Goal: Task Accomplishment & Management: Use online tool/utility

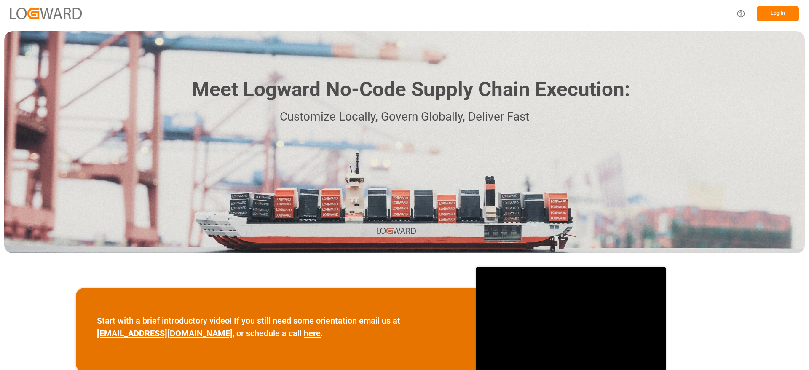
click at [783, 21] on div "Log In" at bounding box center [764, 13] width 67 height 19
click at [781, 14] on button "Log In" at bounding box center [777, 13] width 42 height 15
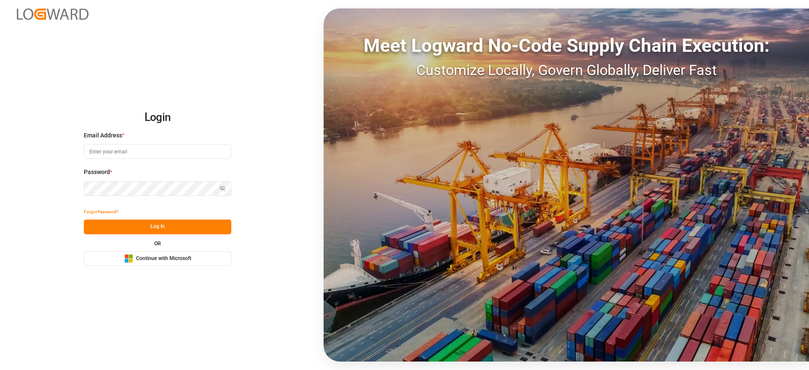
click at [187, 264] on button "Microsoft Logo Continue with Microsoft" at bounding box center [157, 258] width 147 height 15
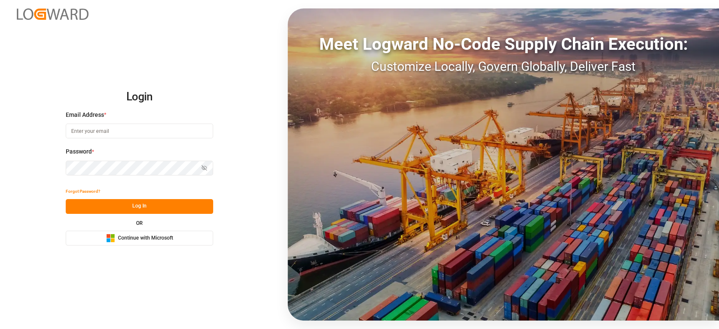
click at [174, 234] on button "Microsoft Logo Continue with Microsoft" at bounding box center [139, 237] width 147 height 15
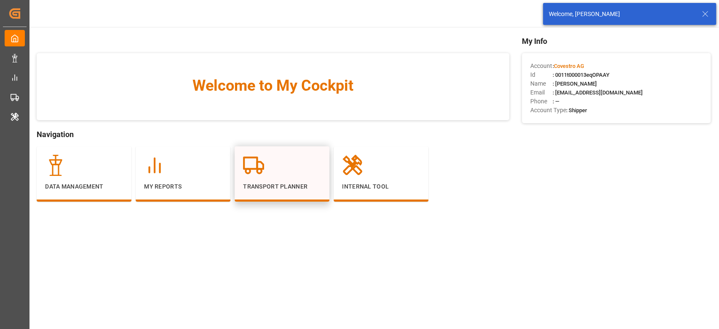
click at [275, 167] on div at bounding box center [282, 165] width 78 height 21
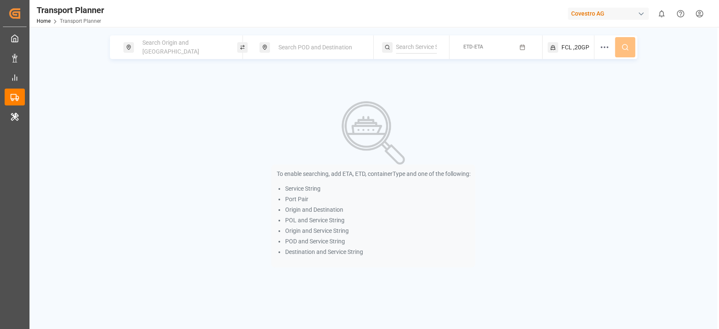
click at [171, 44] on span "Search Origin and [GEOGRAPHIC_DATA]" at bounding box center [170, 47] width 57 height 16
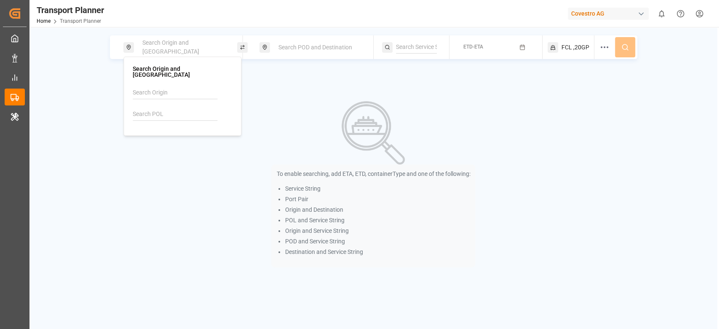
click at [160, 108] on input at bounding box center [175, 114] width 85 height 13
paste input "DEWVN"
type input "DEWVN"
click at [149, 131] on div "DEWVN" at bounding box center [155, 133] width 31 height 9
click at [177, 153] on div "To enable searching, add ETA, ETD, containerType and one of the following: Serv…" at bounding box center [373, 184] width 550 height 166
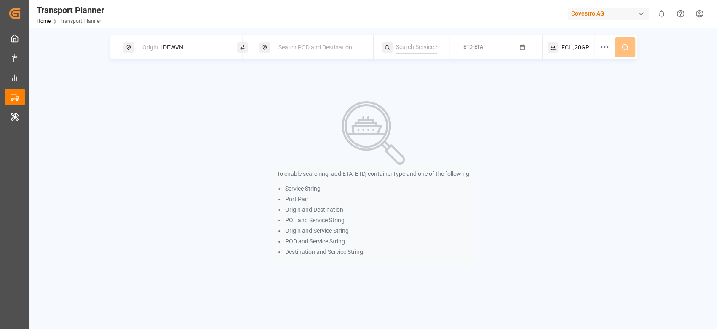
click at [307, 47] on span "Search POD and Destination" at bounding box center [315, 47] width 74 height 7
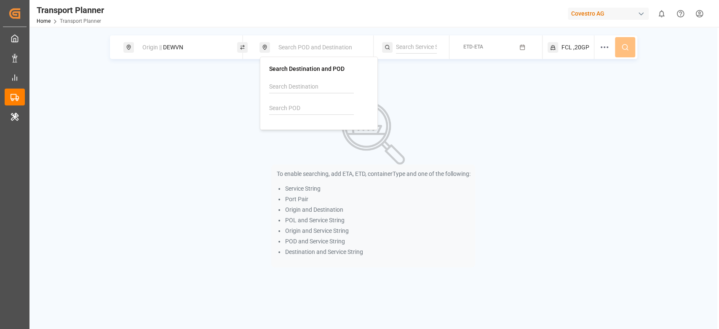
click at [290, 105] on input at bounding box center [311, 108] width 85 height 13
paste input "MMRGN"
type input "MMRGN"
click at [278, 133] on div "Yangon" at bounding box center [286, 136] width 20 height 9
click at [499, 142] on div "To enable searching, add ETA, ETD, containerType and one of the following: Serv…" at bounding box center [373, 184] width 550 height 166
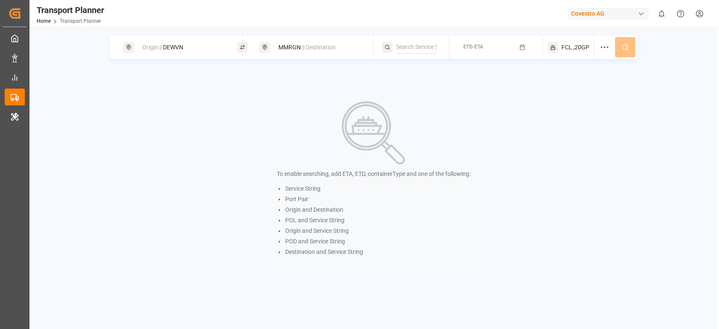
click at [435, 51] on input at bounding box center [416, 47] width 41 height 13
paste input "AEU1"
type input "AEU1"
click at [425, 62] on div "AEU1" at bounding box center [445, 66] width 85 height 9
click at [180, 43] on div "Origin || DEWVN" at bounding box center [182, 48] width 91 height 16
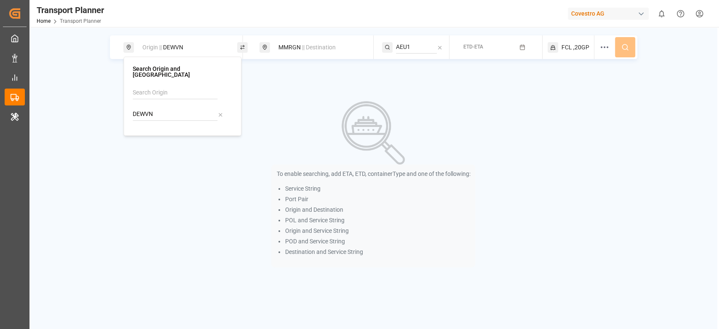
click at [151, 111] on input "DEWVN" at bounding box center [175, 114] width 85 height 13
type input "DEWVN"
click at [154, 130] on b "DEWVN" at bounding box center [161, 133] width 20 height 7
click at [155, 162] on div "To enable searching, add ETA, ETD, containerType and one of the following: Serv…" at bounding box center [373, 184] width 550 height 166
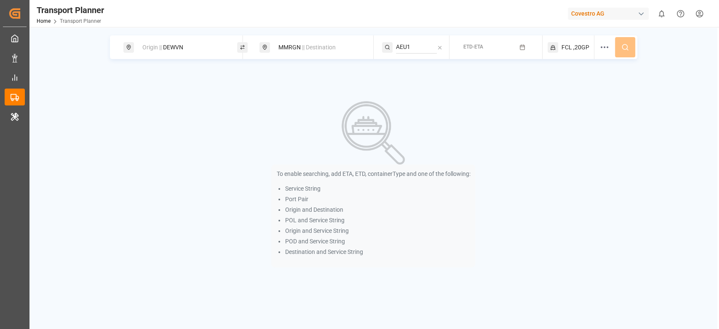
click at [529, 49] on button "ETD-ETA" at bounding box center [495, 47] width 83 height 16
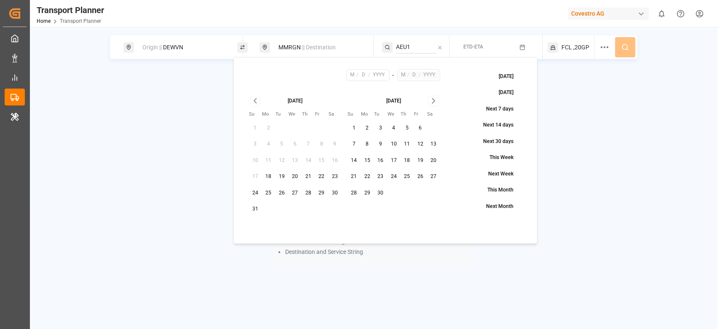
click at [270, 197] on button "25" at bounding box center [268, 192] width 13 height 13
type input "8"
type input "25"
type input "2025"
click at [433, 102] on icon "Go to next month" at bounding box center [433, 101] width 3 height 5
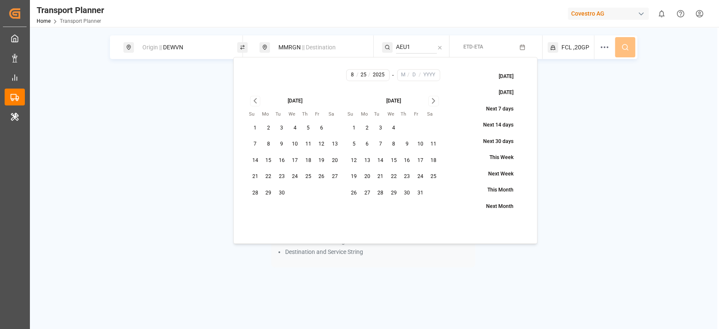
click at [433, 102] on icon "Go to next month" at bounding box center [433, 101] width 3 height 5
click at [357, 208] on button "30" at bounding box center [353, 208] width 13 height 13
type input "11"
type input "30"
type input "2025"
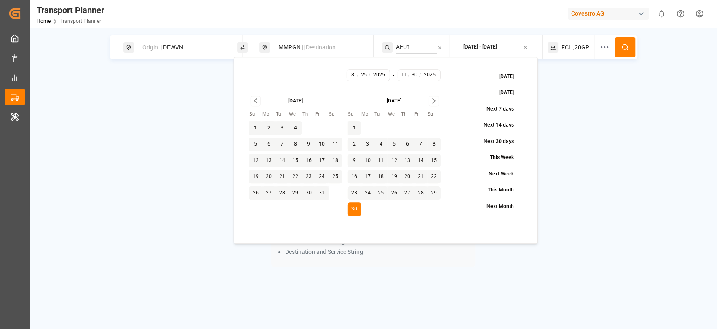
click at [630, 45] on button at bounding box center [625, 47] width 20 height 20
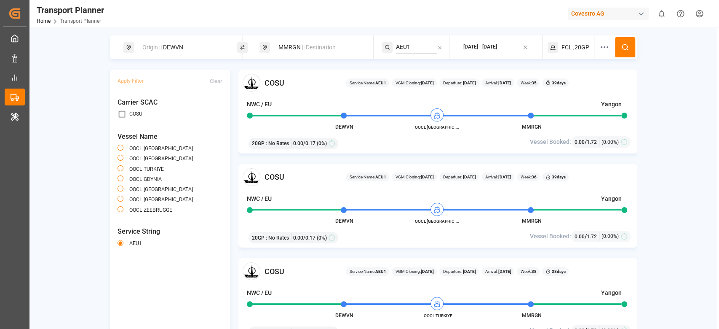
click at [160, 40] on div "Origin || DEWVN" at bounding box center [182, 48] width 91 height 16
click at [147, 110] on input "DEWVN" at bounding box center [175, 114] width 85 height 13
click at [150, 89] on input at bounding box center [175, 92] width 85 height 13
click at [148, 109] on span "NWC / EU" at bounding box center [152, 112] width 25 height 7
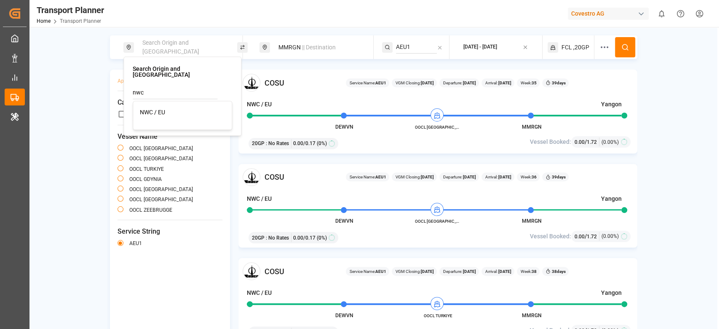
type input "NWC / EU"
click at [626, 48] on icon at bounding box center [625, 47] width 8 height 8
click at [167, 41] on div "NWC / EU || POL" at bounding box center [182, 48] width 91 height 16
click at [210, 160] on div "OOCL [GEOGRAPHIC_DATA]" at bounding box center [170, 159] width 105 height 10
click at [305, 53] on div "MMRGN || Destination" at bounding box center [318, 48] width 91 height 16
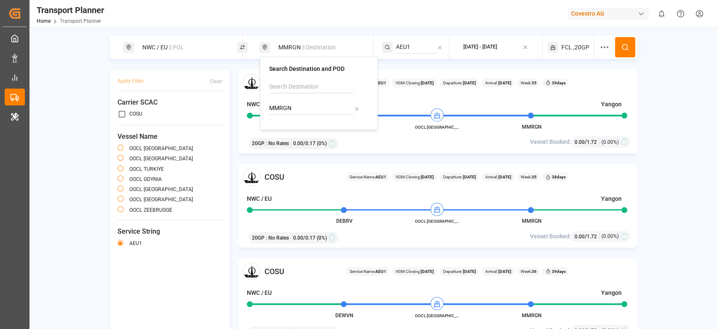
click at [288, 99] on div "MMRGN" at bounding box center [318, 100] width 99 height 40
click at [289, 106] on input "MMRGN" at bounding box center [311, 108] width 85 height 13
type input "CNTAC"
click at [286, 131] on div "CNTAC" at bounding box center [291, 127] width 30 height 9
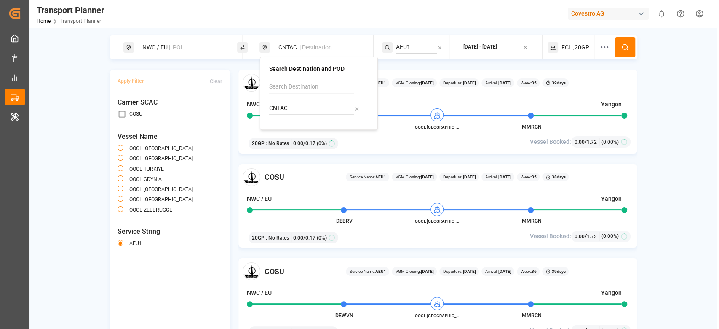
click at [401, 50] on input "AEU1" at bounding box center [416, 47] width 41 height 13
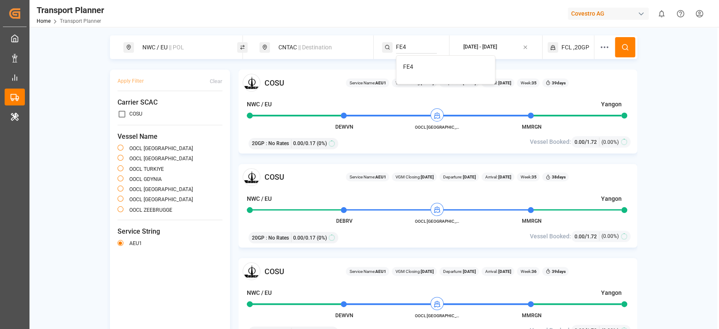
type input "FE4"
click at [406, 65] on span "FE4" at bounding box center [408, 66] width 10 height 7
click at [630, 49] on button at bounding box center [625, 47] width 20 height 20
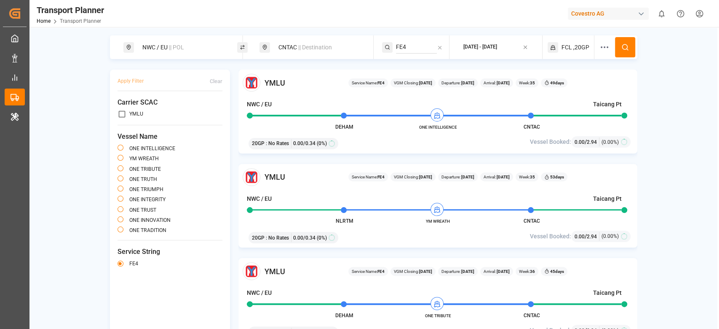
click at [601, 46] on icon at bounding box center [604, 47] width 10 height 10
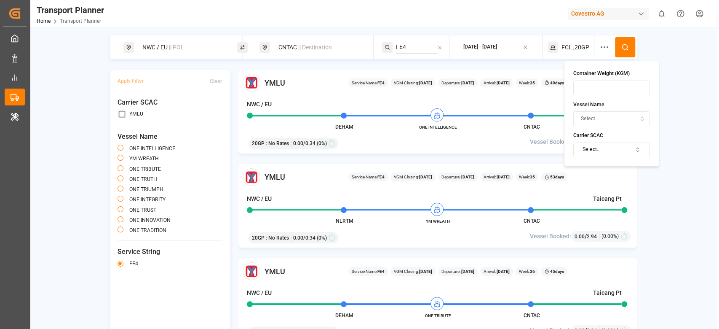
click at [593, 145] on button "Select..." at bounding box center [611, 149] width 77 height 15
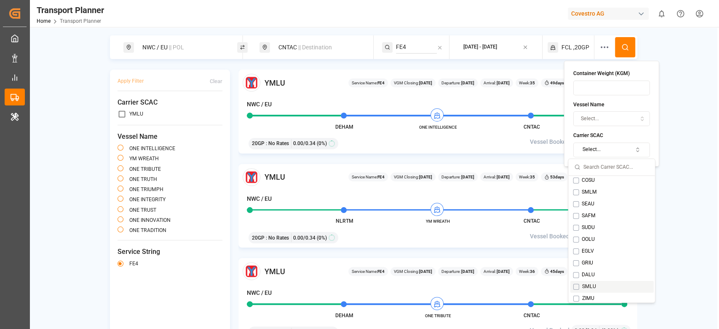
scroll to position [56, 0]
click at [587, 187] on div "ONEY" at bounding box center [588, 186] width 31 height 8
click at [623, 50] on icon at bounding box center [625, 47] width 8 height 8
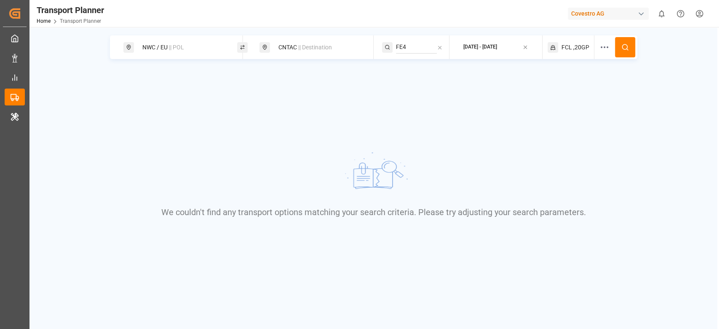
click at [591, 43] on div "FCL ,20GP" at bounding box center [571, 47] width 47 height 24
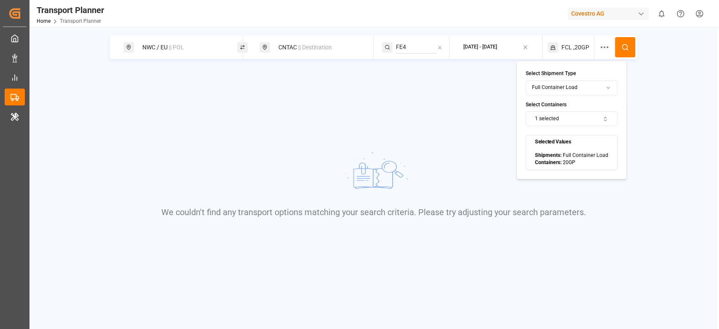
click at [563, 116] on button "1 selected" at bounding box center [572, 118] width 92 height 15
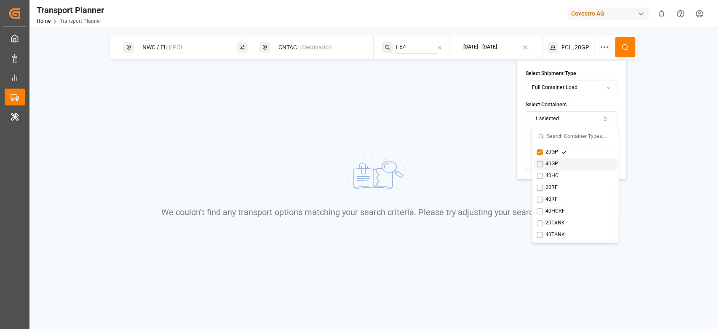
click at [562, 163] on icon "Suggestions" at bounding box center [564, 164] width 6 height 6
click at [562, 157] on div "20GP" at bounding box center [575, 152] width 83 height 12
click at [630, 53] on button at bounding box center [625, 47] width 20 height 20
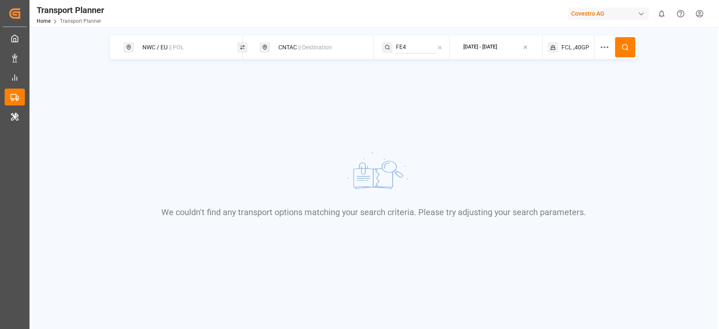
click at [587, 49] on span ",40GP" at bounding box center [581, 47] width 16 height 9
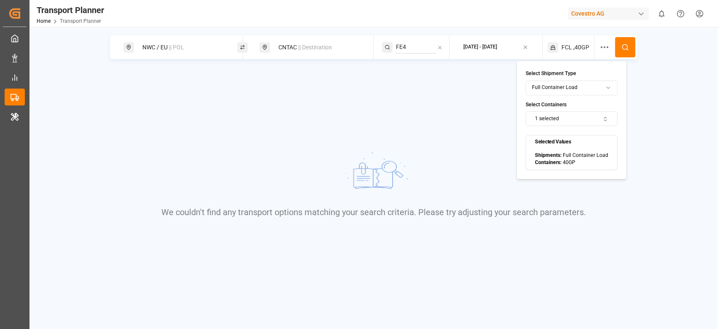
click at [567, 112] on button "1 selected" at bounding box center [572, 118] width 92 height 15
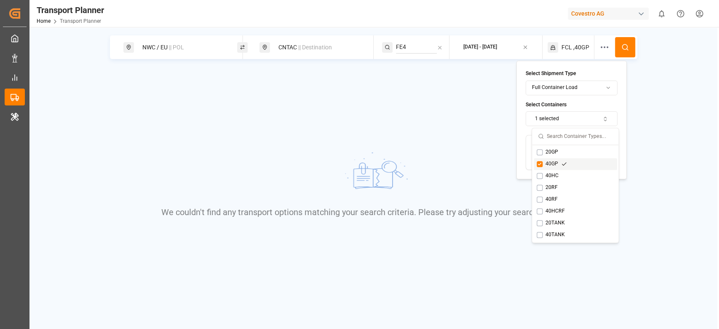
click at [552, 165] on div "40GP" at bounding box center [552, 164] width 30 height 8
click at [553, 208] on div "40HCRF" at bounding box center [555, 211] width 37 height 8
click at [623, 45] on circle at bounding box center [624, 46] width 5 height 5
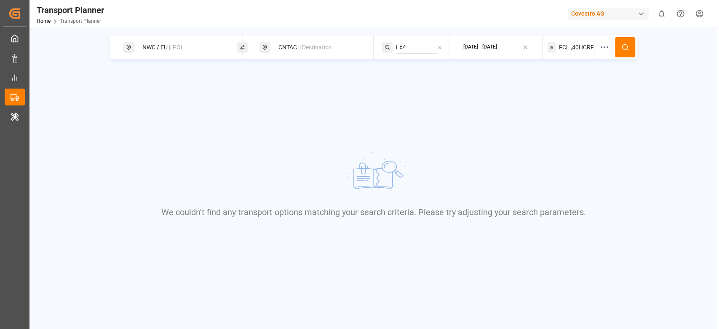
click at [588, 52] on div "FCL ,[GEOGRAPHIC_DATA]" at bounding box center [571, 47] width 47 height 24
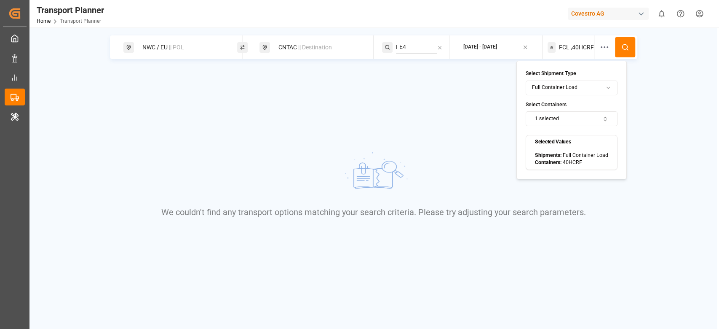
click at [563, 120] on button "1 selected" at bounding box center [572, 118] width 92 height 15
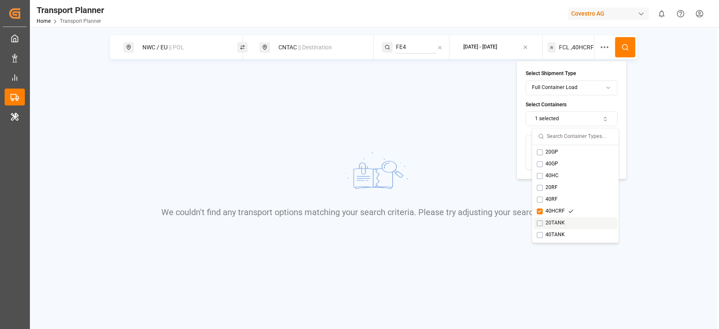
click at [554, 219] on div "20TANK" at bounding box center [555, 223] width 37 height 8
click at [555, 213] on div "40HCRF" at bounding box center [555, 211] width 37 height 8
click at [626, 52] on button at bounding box center [625, 47] width 20 height 20
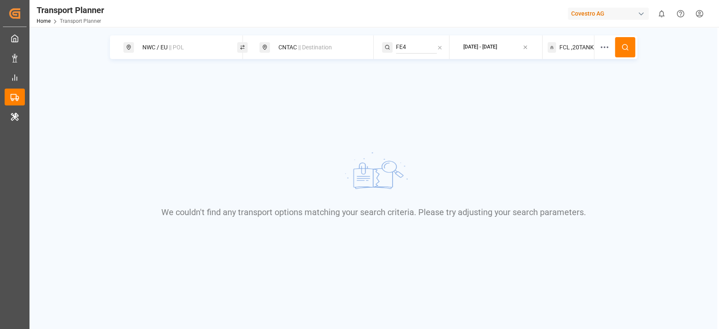
click at [595, 51] on div "NWC / EU || POL CNTAC || Destination FE4 [DATE] - [DATE] FCL ,20TANK" at bounding box center [373, 47] width 527 height 24
click at [582, 50] on span ",20TANK" at bounding box center [582, 47] width 23 height 9
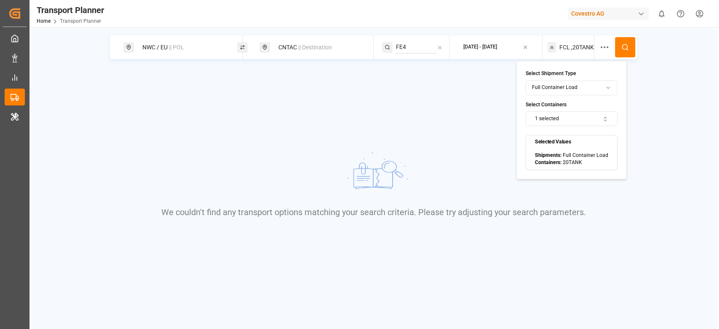
click at [572, 124] on button "1 selected" at bounding box center [572, 118] width 92 height 15
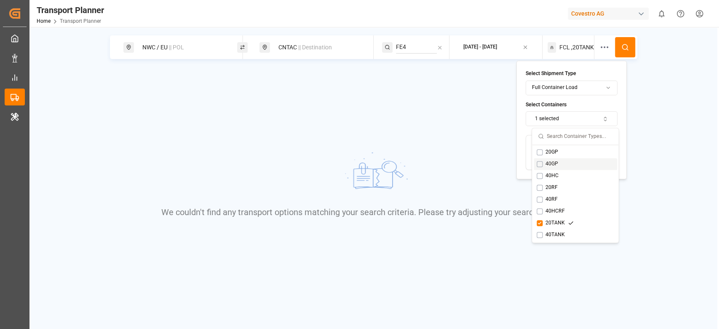
click at [676, 174] on div "NWC / EU || POL CNTAC || Destination FE4 [DATE] - [DATE] FCL ,20TANK We couldn'…" at bounding box center [373, 150] width 688 height 230
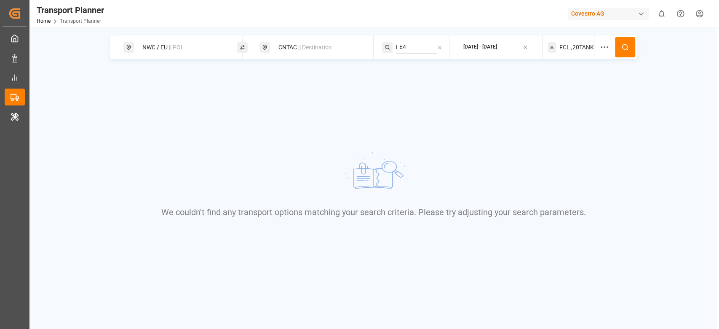
click at [589, 45] on span ",20TANK" at bounding box center [582, 47] width 23 height 9
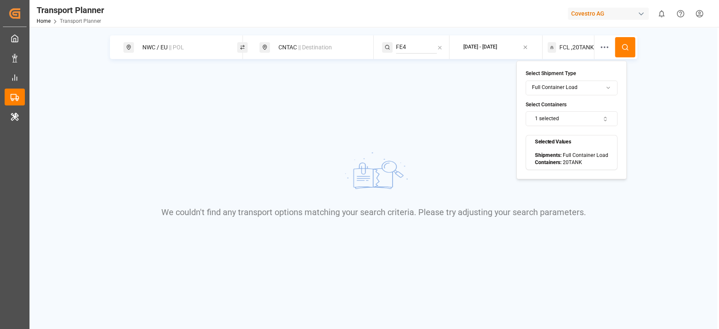
click at [574, 123] on button "1 selected" at bounding box center [572, 118] width 92 height 15
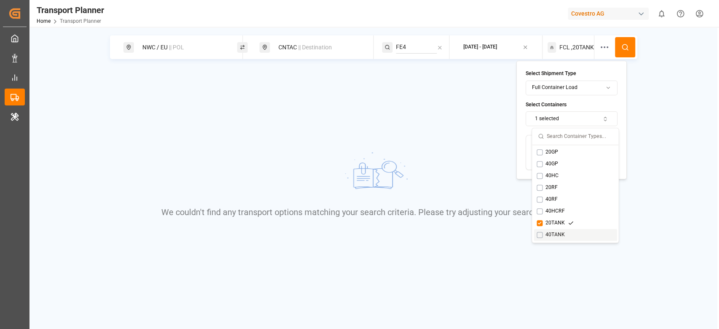
click at [554, 238] on div "40TANK" at bounding box center [555, 235] width 37 height 8
click at [555, 227] on div "20TANK" at bounding box center [575, 223] width 83 height 12
click at [623, 48] on icon at bounding box center [625, 47] width 8 height 8
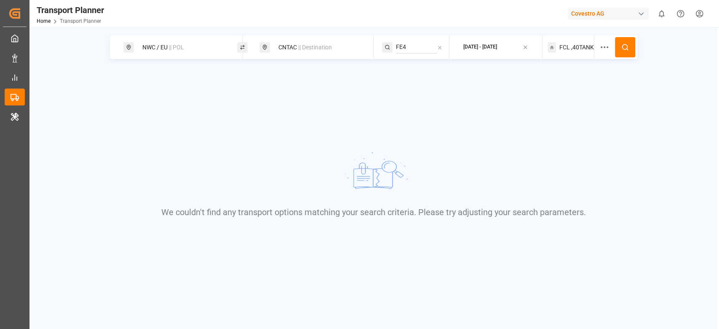
click at [209, 47] on div "NWC / EU || POL" at bounding box center [182, 48] width 91 height 16
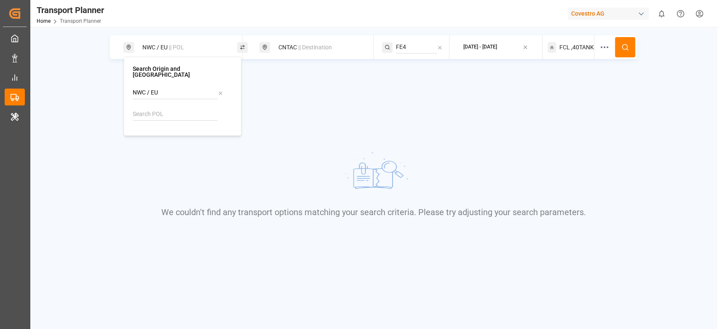
click at [222, 90] on icon at bounding box center [220, 93] width 6 height 6
click at [148, 108] on input at bounding box center [175, 114] width 85 height 13
paste input "DEHAM"
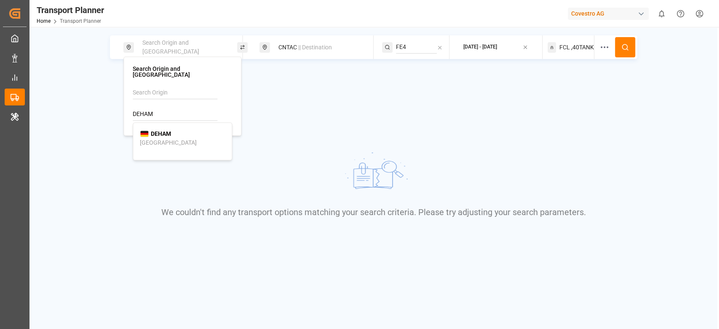
type input "DEHAM"
drag, startPoint x: 168, startPoint y: 123, endPoint x: 166, endPoint y: 127, distance: 4.4
click at [166, 130] on b "DEHAM" at bounding box center [161, 133] width 20 height 7
click at [357, 97] on div "Origin || DEHAM CNTAC || Destination FE4 [DATE] - [DATE] FCL ,40TANK We couldn'…" at bounding box center [373, 150] width 688 height 230
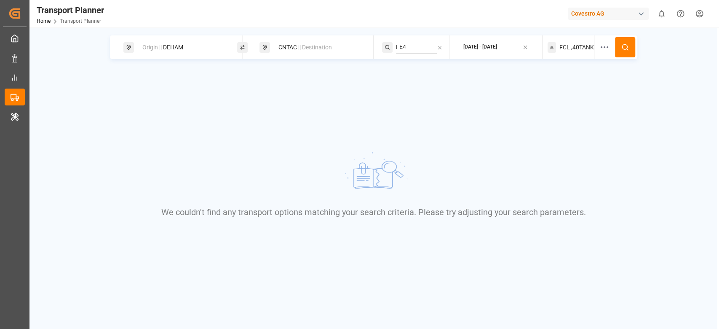
click at [613, 50] on div at bounding box center [607, 47] width 16 height 24
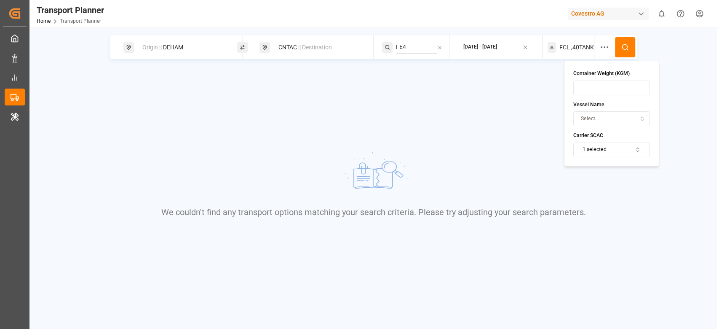
click at [619, 51] on button at bounding box center [625, 47] width 20 height 20
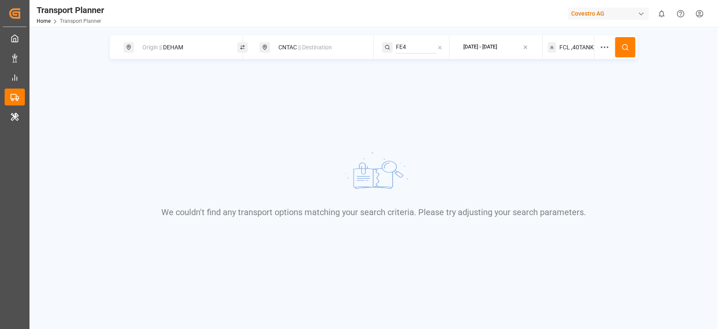
click at [580, 45] on span ",40TANK" at bounding box center [582, 47] width 23 height 9
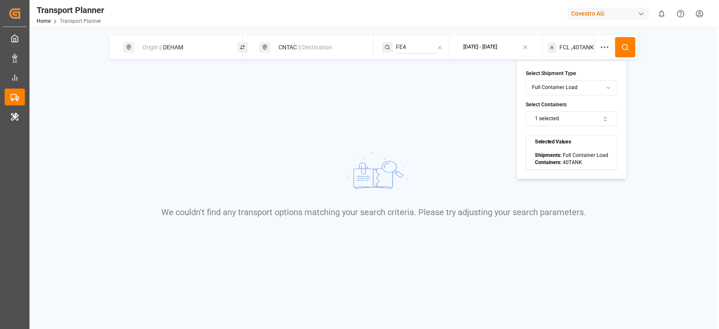
click at [548, 124] on button "1 selected" at bounding box center [572, 118] width 92 height 15
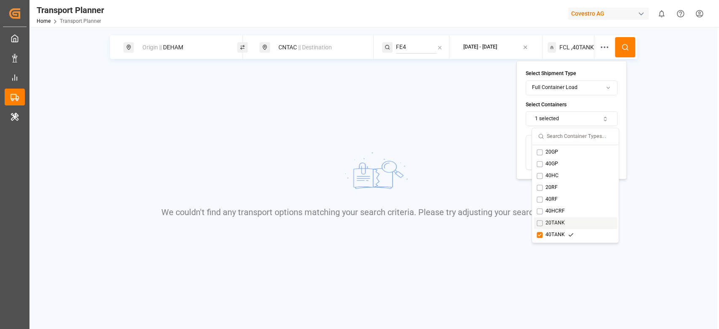
click at [550, 224] on div "20TANK" at bounding box center [555, 223] width 37 height 8
click at [552, 231] on div "40TANK" at bounding box center [575, 235] width 83 height 12
click at [627, 52] on button at bounding box center [625, 47] width 20 height 20
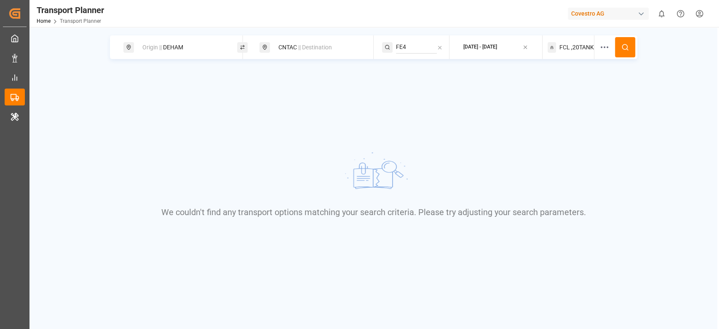
click at [578, 39] on div "FCL ,20TANK" at bounding box center [571, 47] width 47 height 24
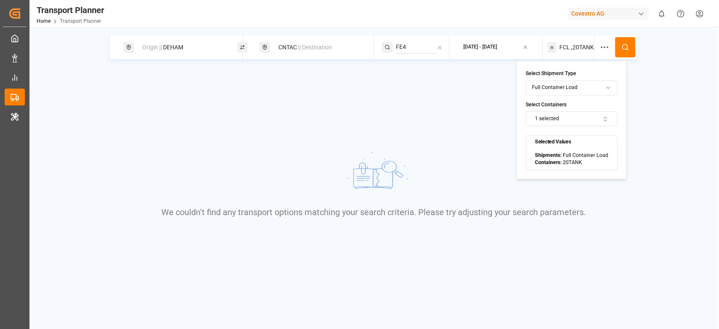
click at [559, 118] on button "1 selected" at bounding box center [572, 118] width 92 height 15
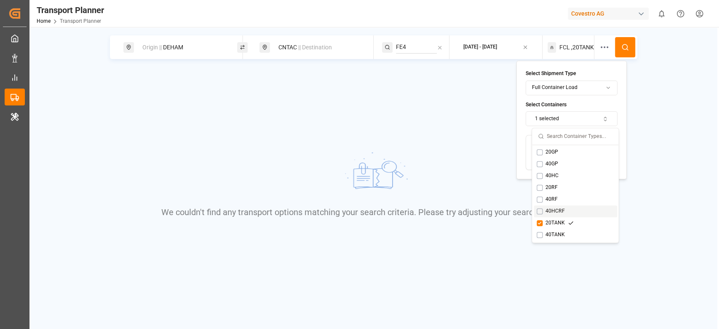
click at [549, 206] on div "40HCRF" at bounding box center [575, 211] width 83 height 12
click at [553, 220] on div "20TANK" at bounding box center [555, 223] width 37 height 8
click at [627, 39] on button at bounding box center [625, 47] width 20 height 20
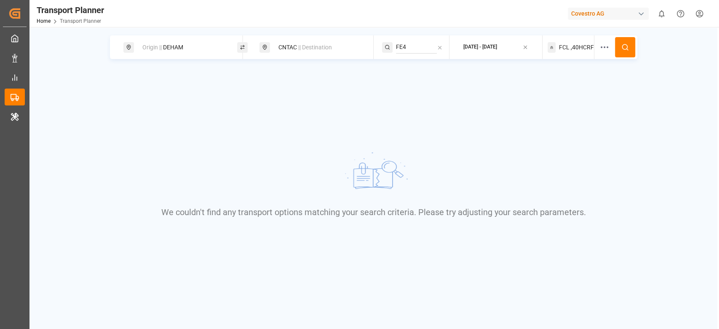
click at [594, 52] on div "Origin || DEHAM CNTAC || Destination FE4 [DATE] - [DATE] FCL ,[GEOGRAPHIC_DATA]" at bounding box center [373, 47] width 527 height 24
click at [583, 52] on div "FCL ,[GEOGRAPHIC_DATA]" at bounding box center [571, 47] width 47 height 24
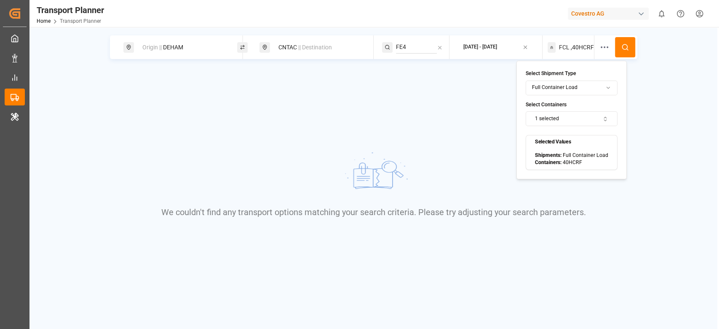
click at [558, 119] on button "1 selected" at bounding box center [572, 118] width 92 height 15
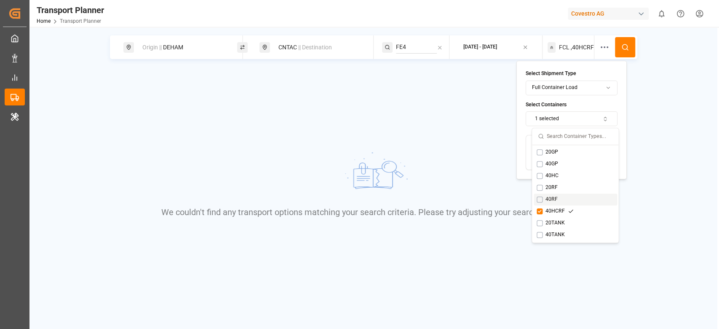
click at [547, 200] on div "40RF" at bounding box center [552, 199] width 30 height 8
click at [553, 210] on div "40HCRF" at bounding box center [555, 211] width 37 height 8
click at [621, 39] on button at bounding box center [625, 47] width 20 height 20
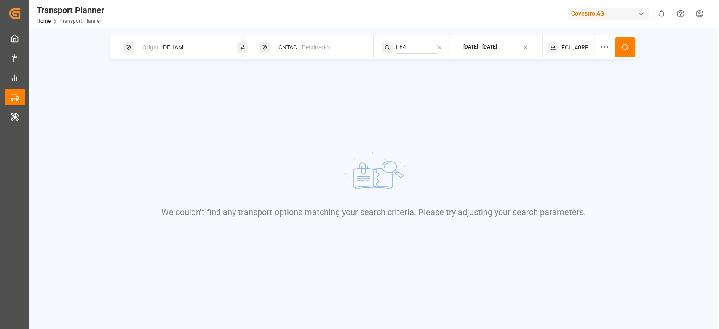
click at [580, 43] on span ",40RF" at bounding box center [580, 47] width 15 height 9
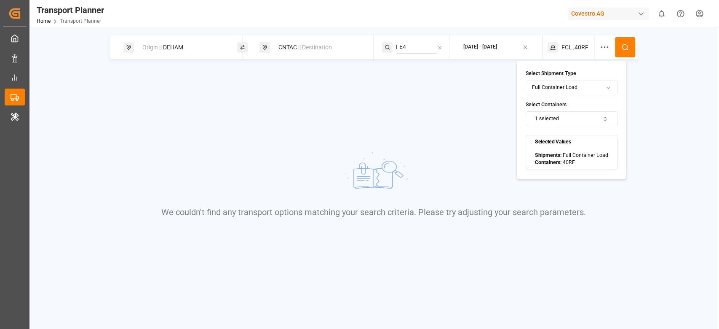
click at [547, 119] on button "1 selected" at bounding box center [572, 118] width 92 height 15
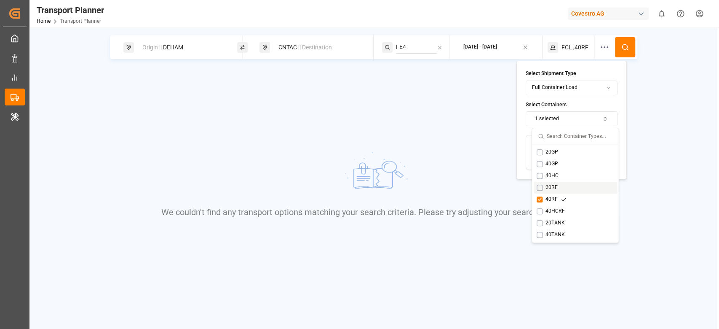
click at [556, 187] on div "20RF" at bounding box center [552, 188] width 30 height 8
click at [556, 194] on div "40RF" at bounding box center [575, 199] width 83 height 12
click at [627, 51] on icon at bounding box center [625, 47] width 8 height 8
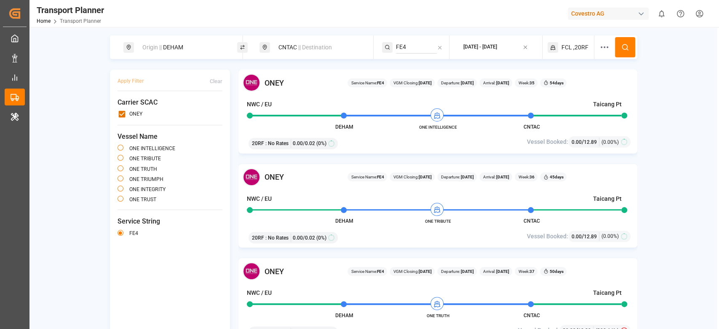
click at [199, 50] on div "Origin || DEHAM" at bounding box center [182, 48] width 91 height 16
click at [153, 108] on input "DEHAM" at bounding box center [175, 114] width 85 height 13
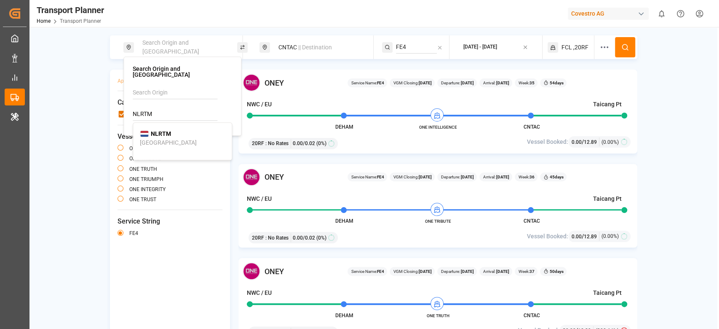
type input "NLRTM"
click at [156, 130] on b "NLRTM" at bounding box center [161, 133] width 20 height 7
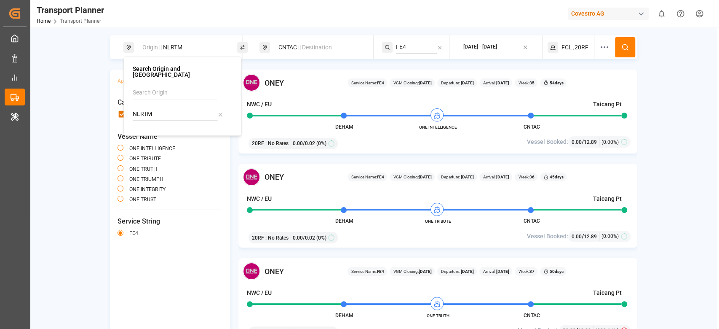
click at [636, 47] on div "Origin || NLRTM CNTAC || Destination FE4 [DATE] - [DATE] FCL ,20RF" at bounding box center [373, 47] width 527 height 24
click at [620, 52] on button at bounding box center [625, 47] width 20 height 20
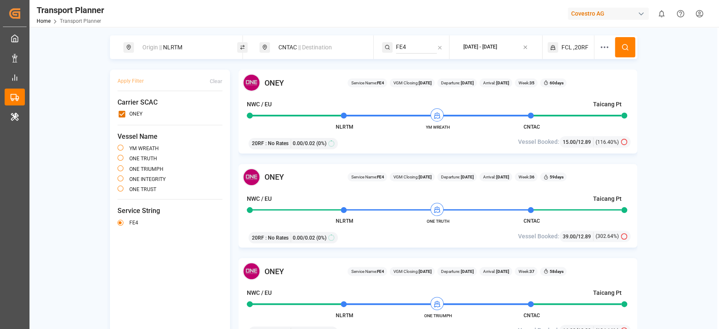
click at [179, 52] on div "Origin || NLRTM" at bounding box center [182, 48] width 91 height 16
click at [159, 110] on input "NLRTM" at bounding box center [175, 114] width 85 height 13
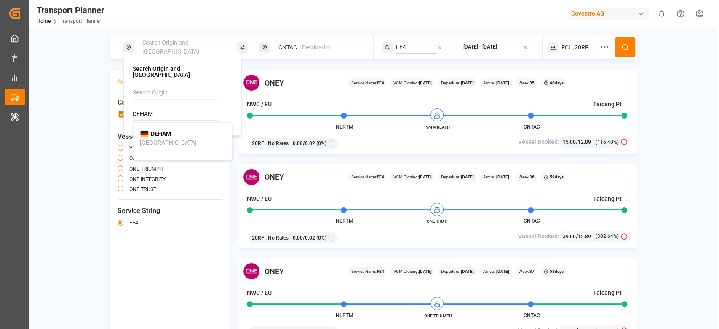
type input "DEHAM"
click at [158, 130] on b "DEHAM" at bounding box center [161, 133] width 20 height 7
click at [187, 147] on div "YM WREATH" at bounding box center [170, 149] width 105 height 10
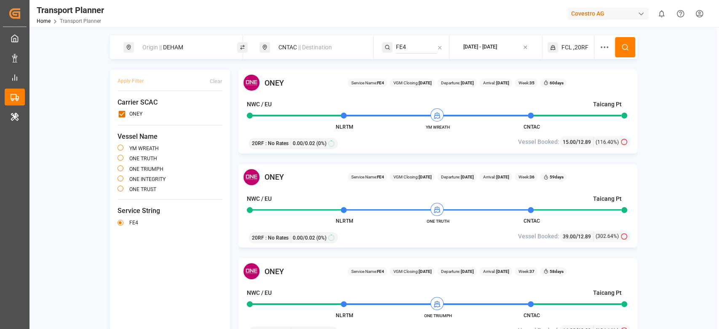
click at [303, 52] on div "CNTAC || Destination" at bounding box center [318, 48] width 91 height 16
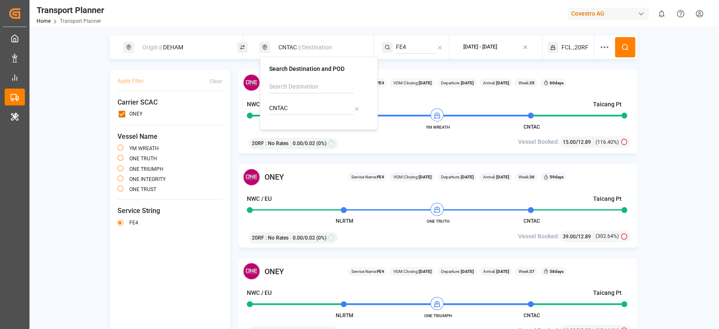
click at [280, 104] on input "CNTAC" at bounding box center [311, 108] width 85 height 13
type input "INAMD"
click at [294, 128] on b "INAMD" at bounding box center [296, 127] width 19 height 7
click at [412, 43] on input "FE4" at bounding box center [416, 47] width 41 height 13
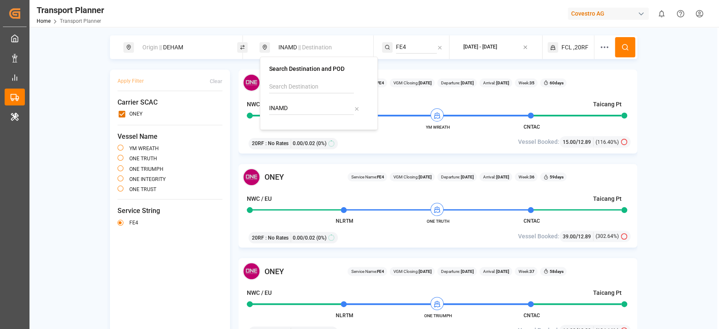
click at [412, 43] on input "FE4" at bounding box center [416, 47] width 41 height 13
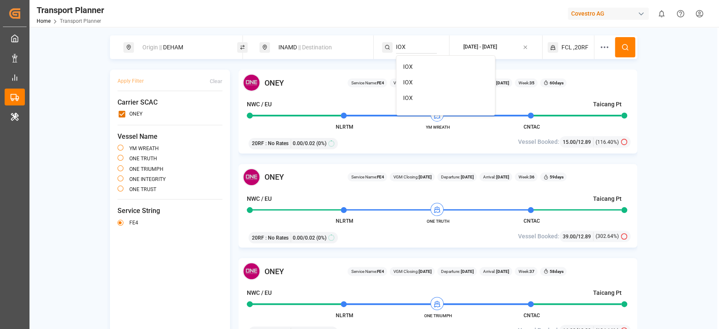
type input "IOX"
click at [411, 68] on span "IOX" at bounding box center [408, 66] width 10 height 7
click at [623, 46] on icon at bounding box center [625, 47] width 8 height 8
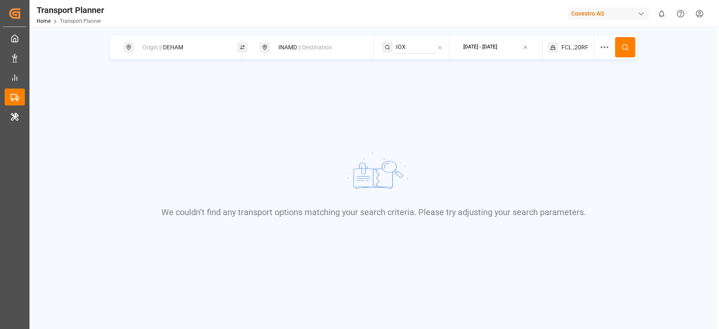
click at [586, 43] on span ",20RF" at bounding box center [580, 47] width 15 height 9
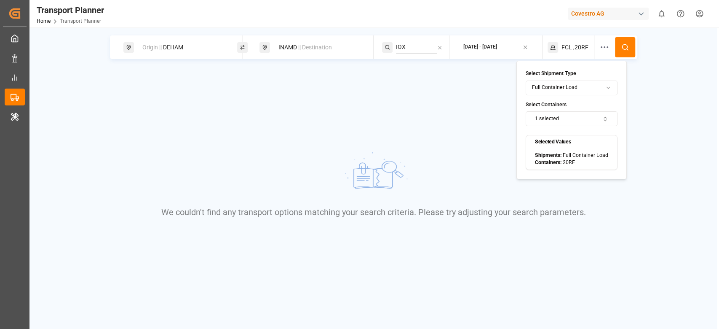
click at [562, 121] on button "1 selected" at bounding box center [572, 118] width 92 height 15
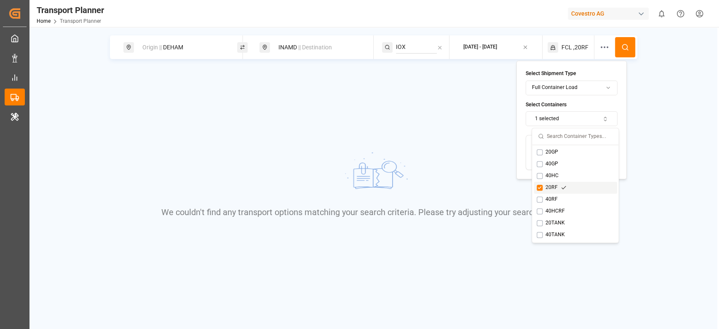
click at [557, 187] on div "20RF" at bounding box center [552, 188] width 30 height 8
click at [560, 153] on div "20GP" at bounding box center [552, 152] width 30 height 8
click at [626, 45] on icon at bounding box center [625, 47] width 8 height 8
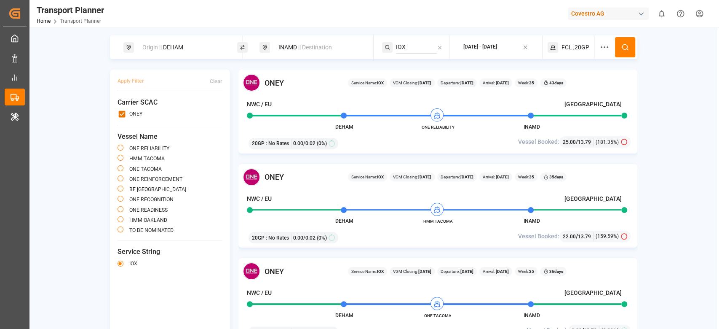
click at [176, 49] on div "Origin || DEHAM" at bounding box center [182, 48] width 91 height 16
click at [161, 108] on input "DEHAM" at bounding box center [175, 114] width 85 height 13
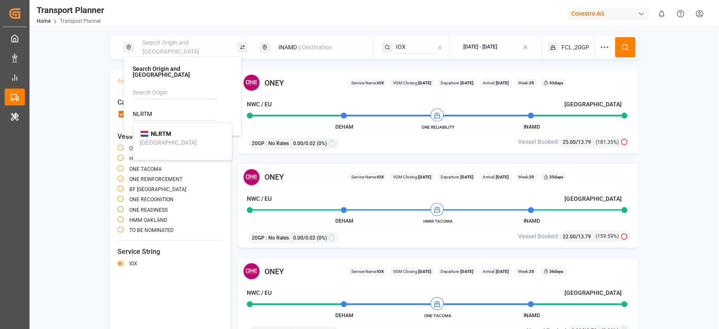
type input "NLRTM"
click at [155, 138] on div "[GEOGRAPHIC_DATA]" at bounding box center [168, 142] width 57 height 9
click at [630, 43] on button at bounding box center [625, 47] width 20 height 20
